Goal: Transaction & Acquisition: Book appointment/travel/reservation

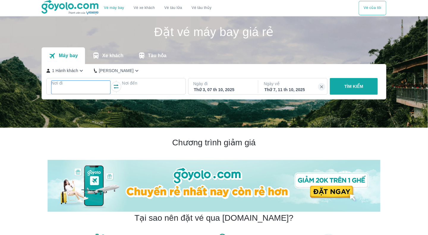
click at [86, 89] on div at bounding box center [81, 90] width 58 height 7
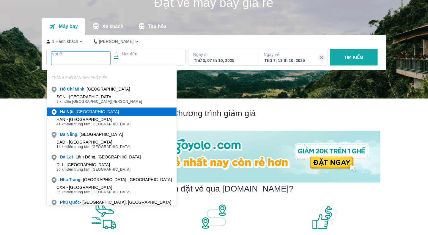
scroll to position [34, 0]
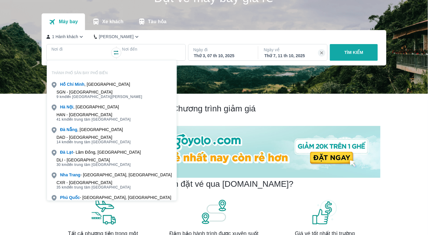
click at [86, 119] on span "41 km đến trung tâm Hà Nội" at bounding box center [94, 119] width 74 height 5
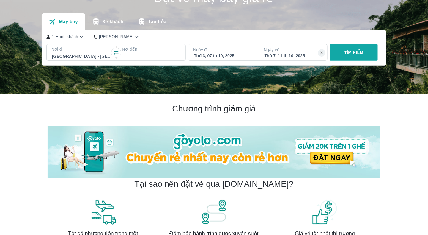
click at [147, 55] on div at bounding box center [152, 56] width 58 height 7
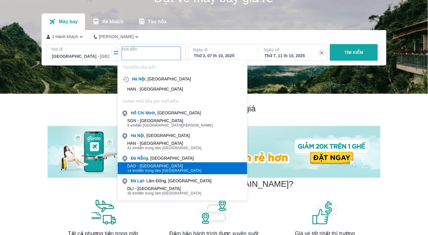
click at [172, 163] on div "DAD - Sân bay Đà Nẵng" at bounding box center [164, 165] width 74 height 5
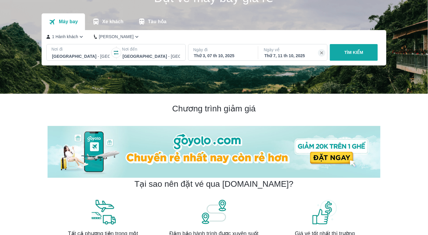
click at [351, 55] on p "TÌM KIẾM" at bounding box center [354, 52] width 19 height 6
click at [346, 54] on p "TÌM KIẾM" at bounding box center [354, 52] width 19 height 6
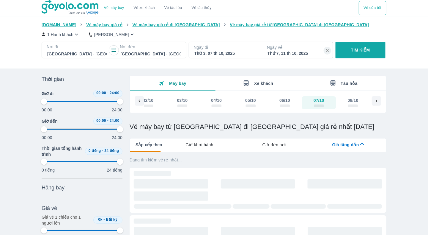
type input "97.9166666666667"
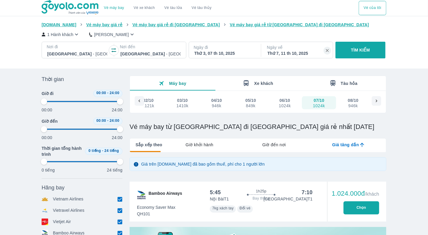
type input "97.9166666666667"
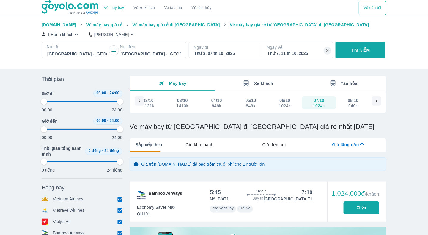
type input "97.9166666666667"
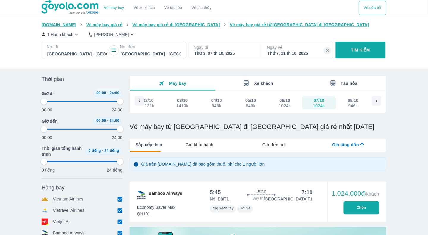
type input "97.9166666666667"
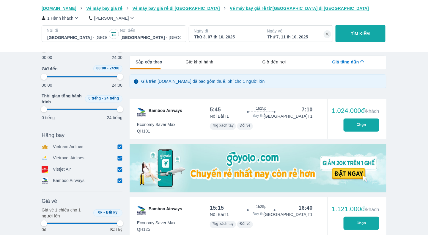
scroll to position [89, 0]
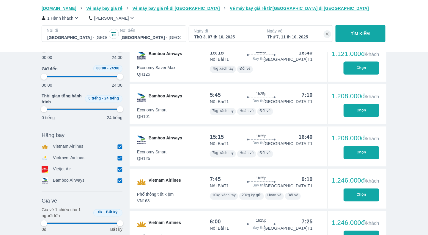
type input "97.9166666666667"
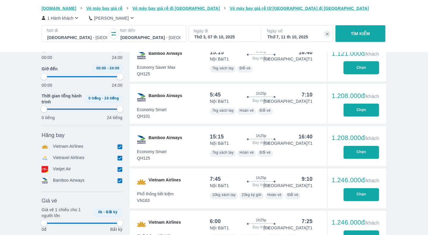
type input "97.9166666666667"
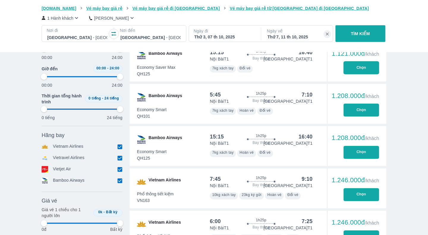
type input "97.9166666666667"
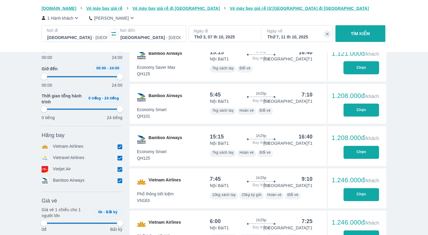
type input "97.9166666666667"
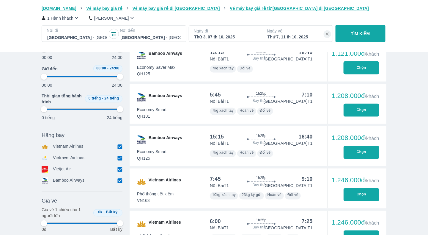
type input "97.9166666666667"
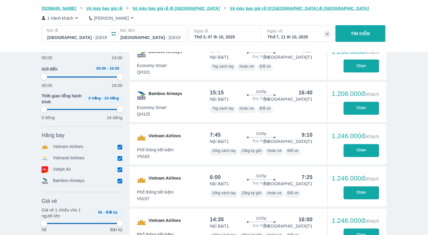
scroll to position [298, 0]
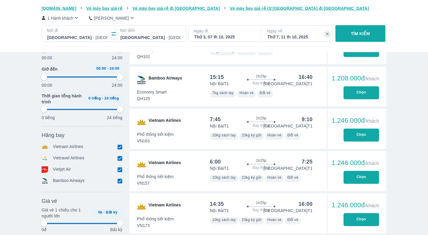
type input "97.9166666666667"
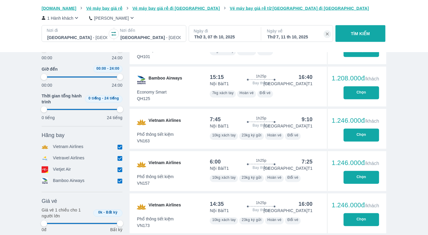
type input "97.9166666666667"
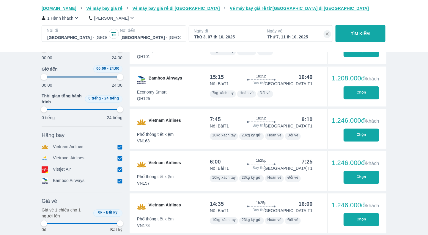
type input "97.9166666666667"
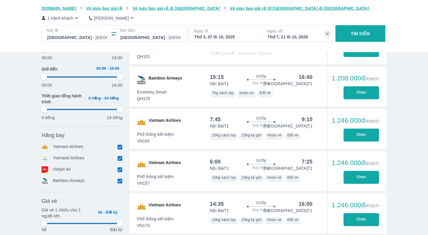
type input "97.9166666666667"
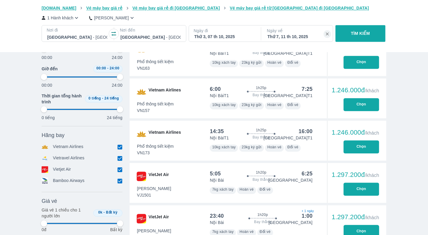
scroll to position [387, 0]
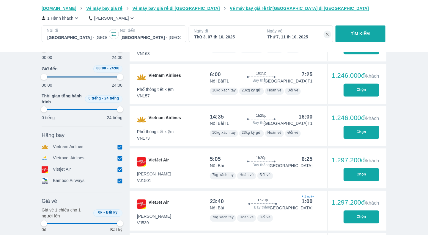
type input "97.9166666666667"
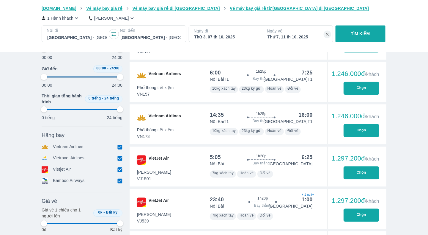
type input "97.9166666666667"
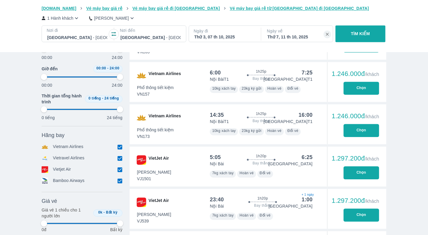
type input "97.9166666666667"
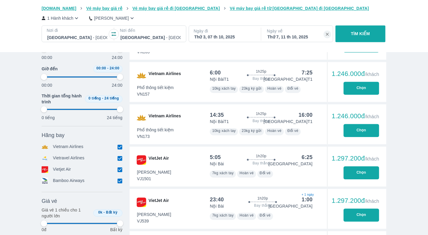
type input "97.9166666666667"
click at [358, 130] on button "Chọn" at bounding box center [362, 130] width 36 height 13
type input "97.9166666666667"
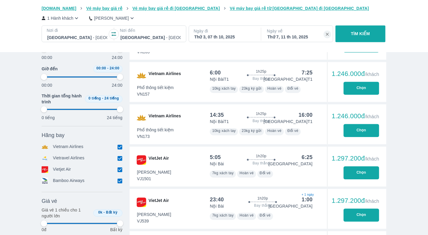
type input "97.9166666666667"
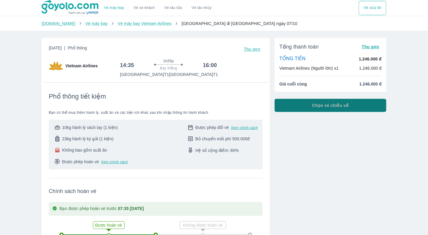
click at [309, 107] on button "Chọn vé chiều về" at bounding box center [331, 105] width 112 height 13
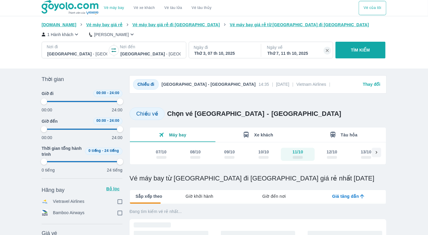
type input "97.9166666666667"
checkbox input "true"
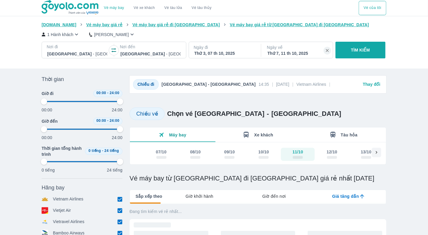
type input "97.9166666666667"
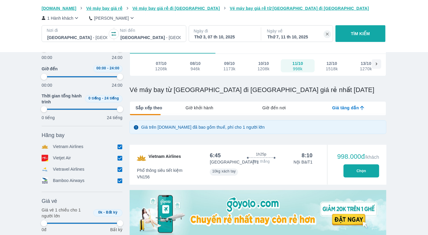
type input "97.9166666666667"
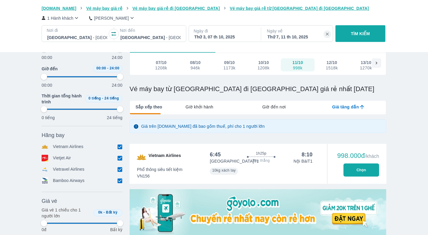
type input "97.9166666666667"
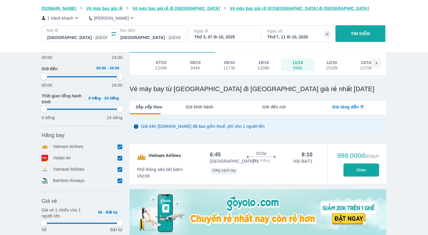
type input "97.9166666666667"
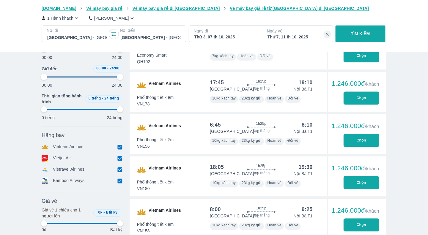
scroll to position [387, 0]
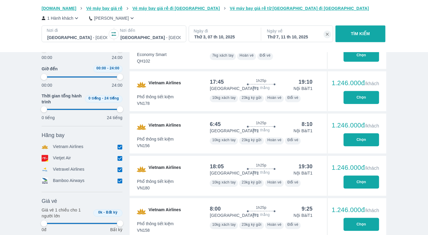
type input "97.9166666666667"
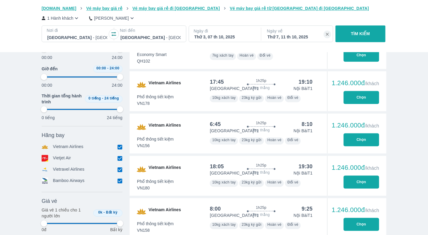
type input "97.9166666666667"
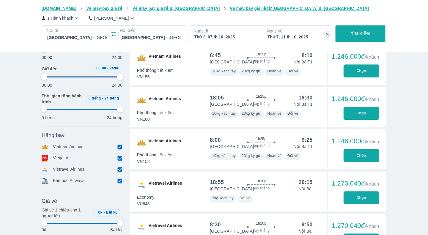
scroll to position [476, 0]
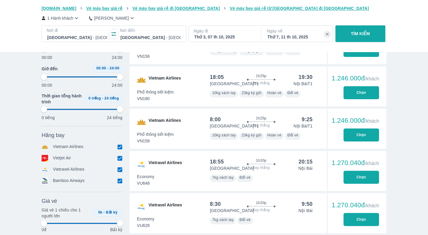
type input "97.9166666666667"
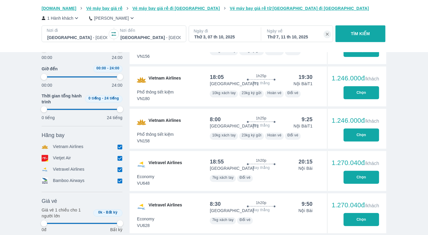
type input "97.9166666666667"
click at [348, 135] on button "Chọn" at bounding box center [362, 134] width 36 height 13
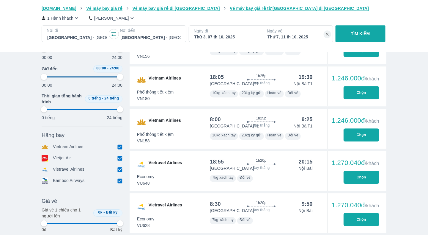
type input "97.9166666666667"
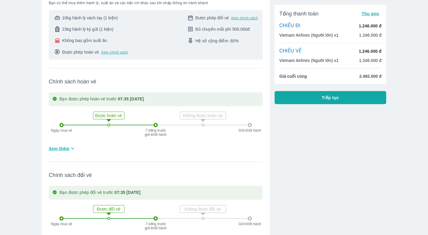
scroll to position [119, 0]
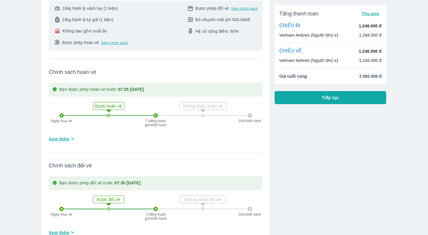
click at [63, 140] on span "Xem thêm" at bounding box center [59, 139] width 21 height 6
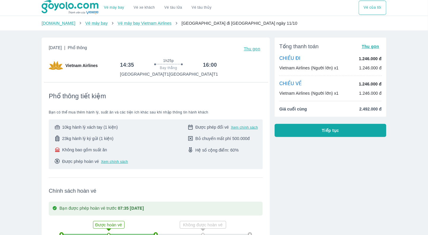
scroll to position [0, 0]
click at [288, 132] on button "Tiếp tục" at bounding box center [331, 130] width 112 height 13
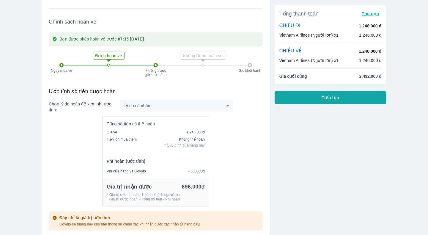
scroll to position [179, 0]
